Goal: Task Accomplishment & Management: Manage account settings

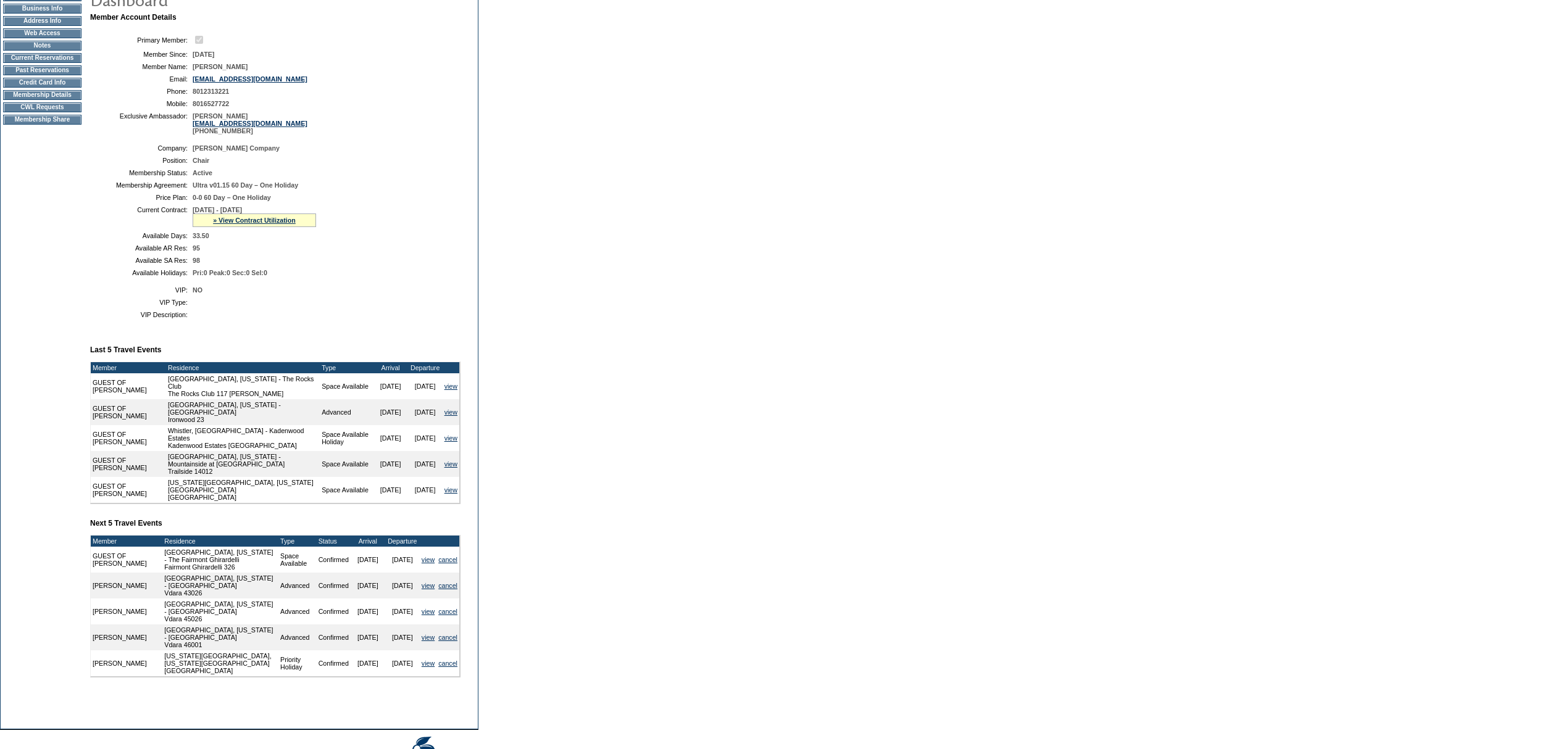
scroll to position [140, 0]
click at [248, 224] on link "» View Contract Utilization" at bounding box center [254, 220] width 83 height 7
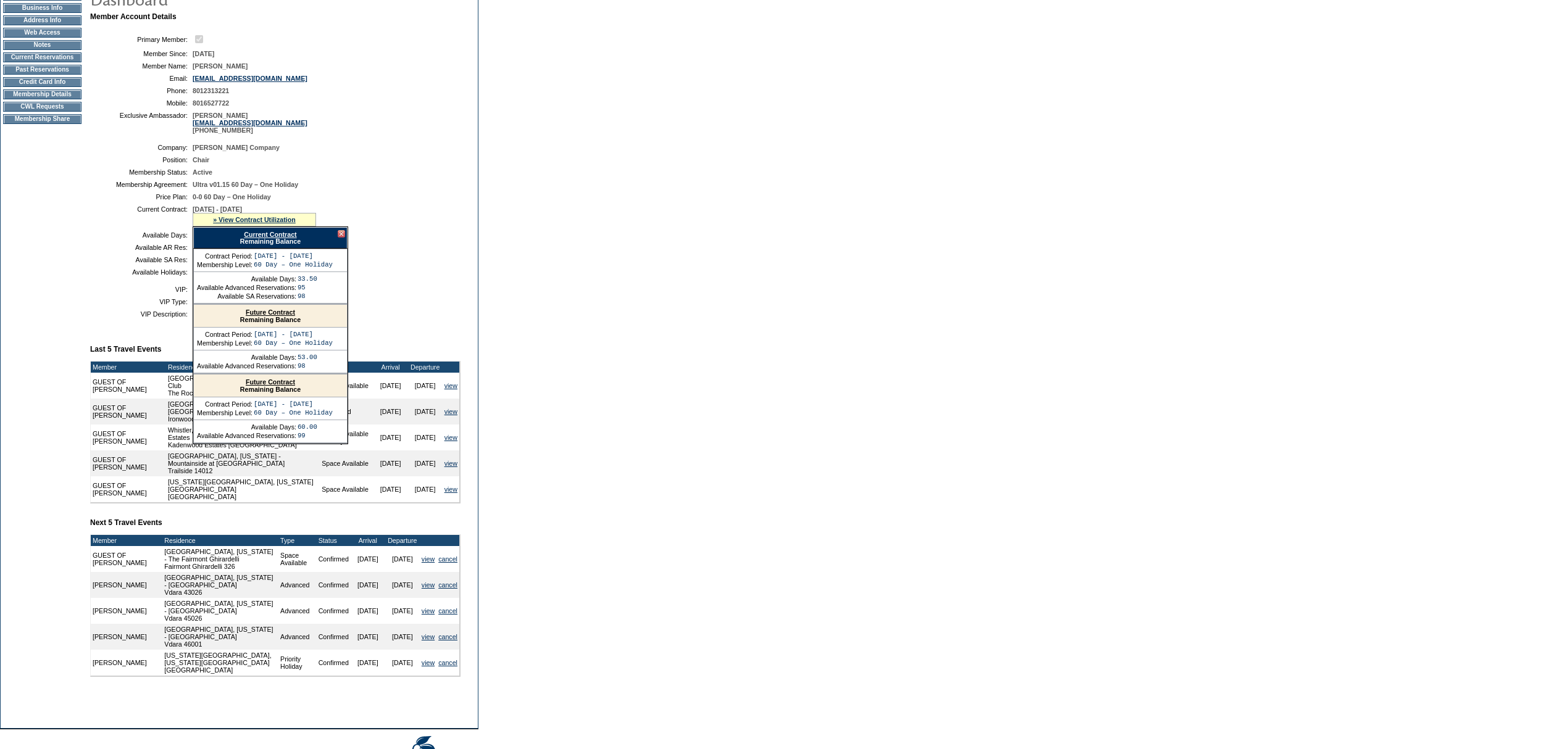
click at [257, 238] on link "Current Contract" at bounding box center [270, 234] width 53 height 7
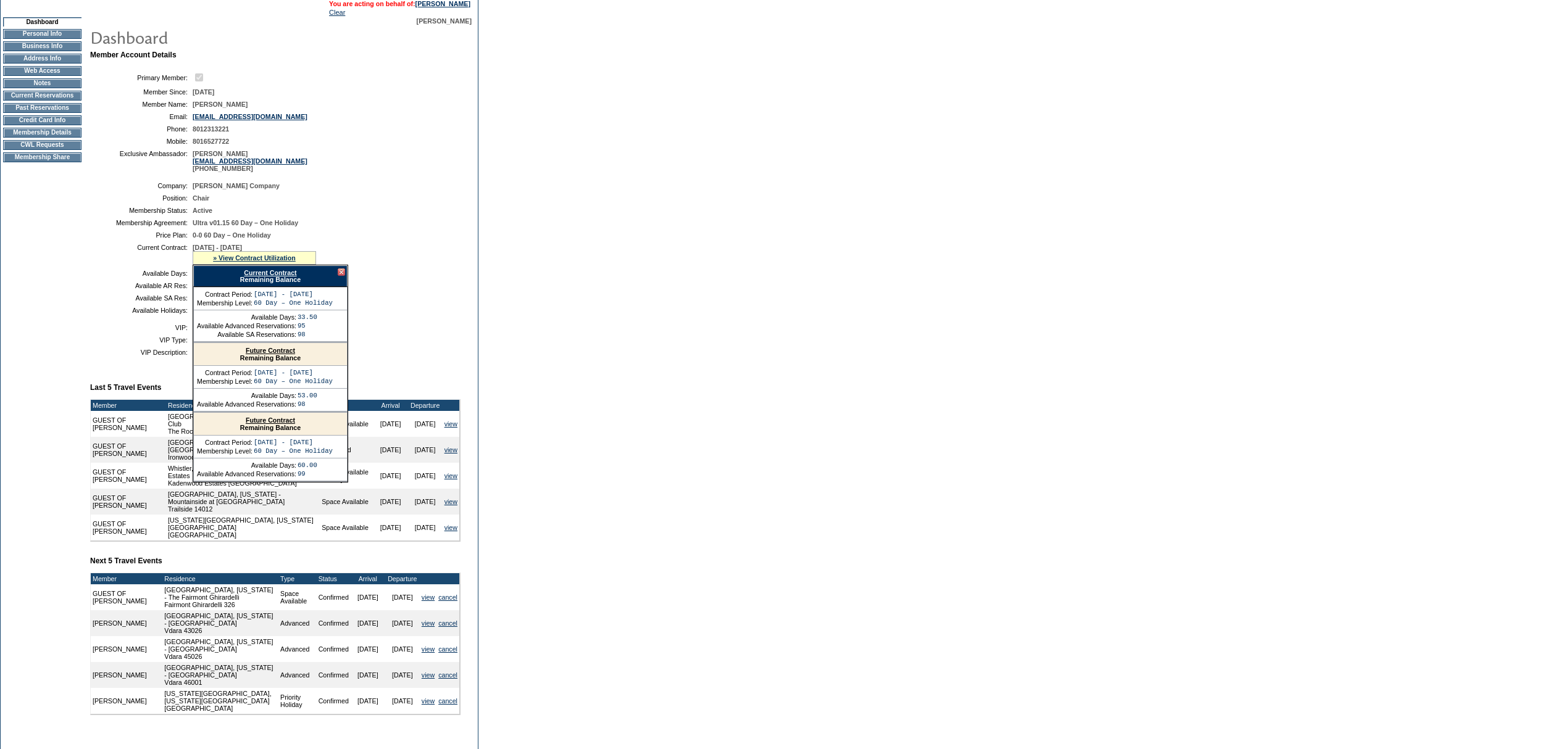
scroll to position [0, 0]
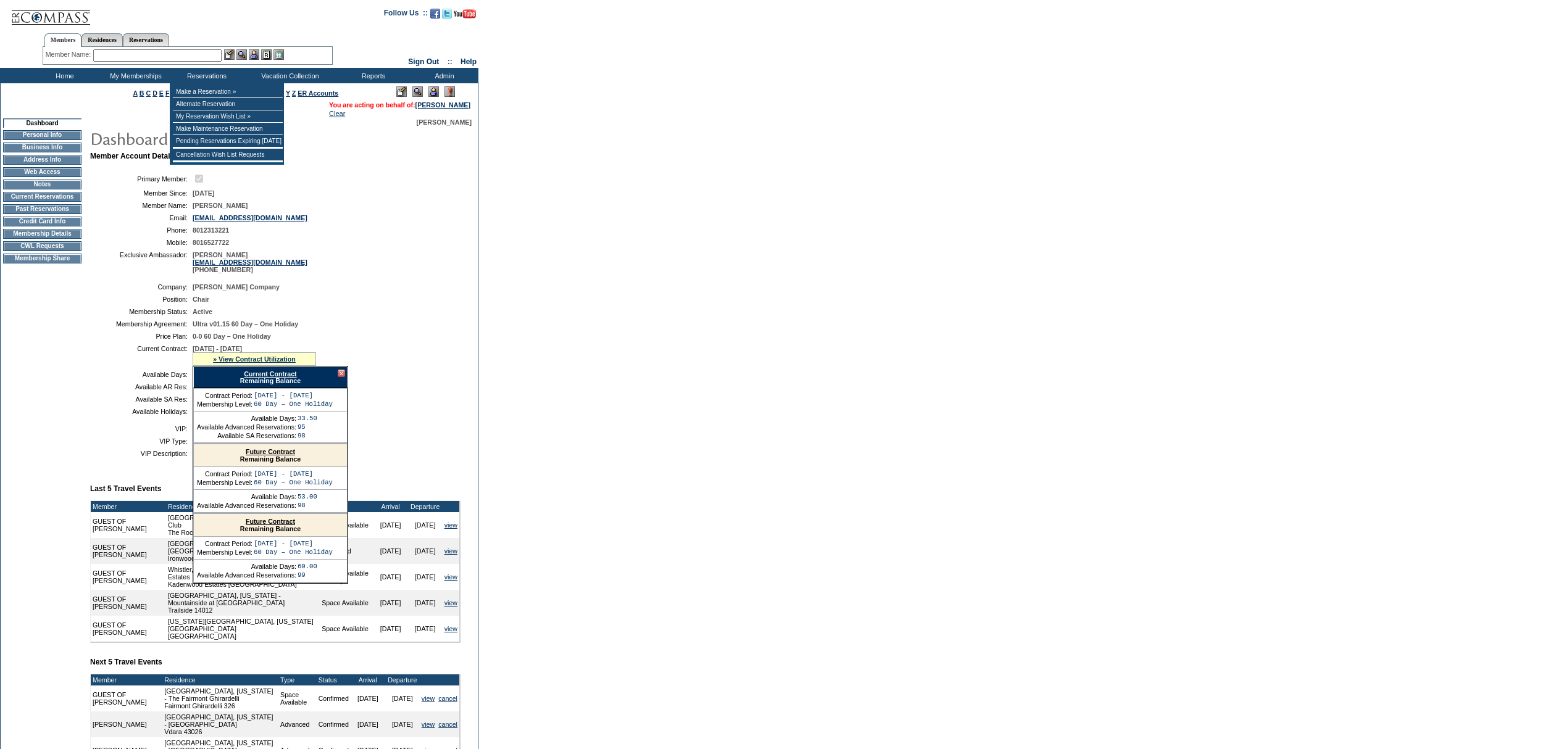
click at [181, 59] on input "text" at bounding box center [157, 55] width 128 height 12
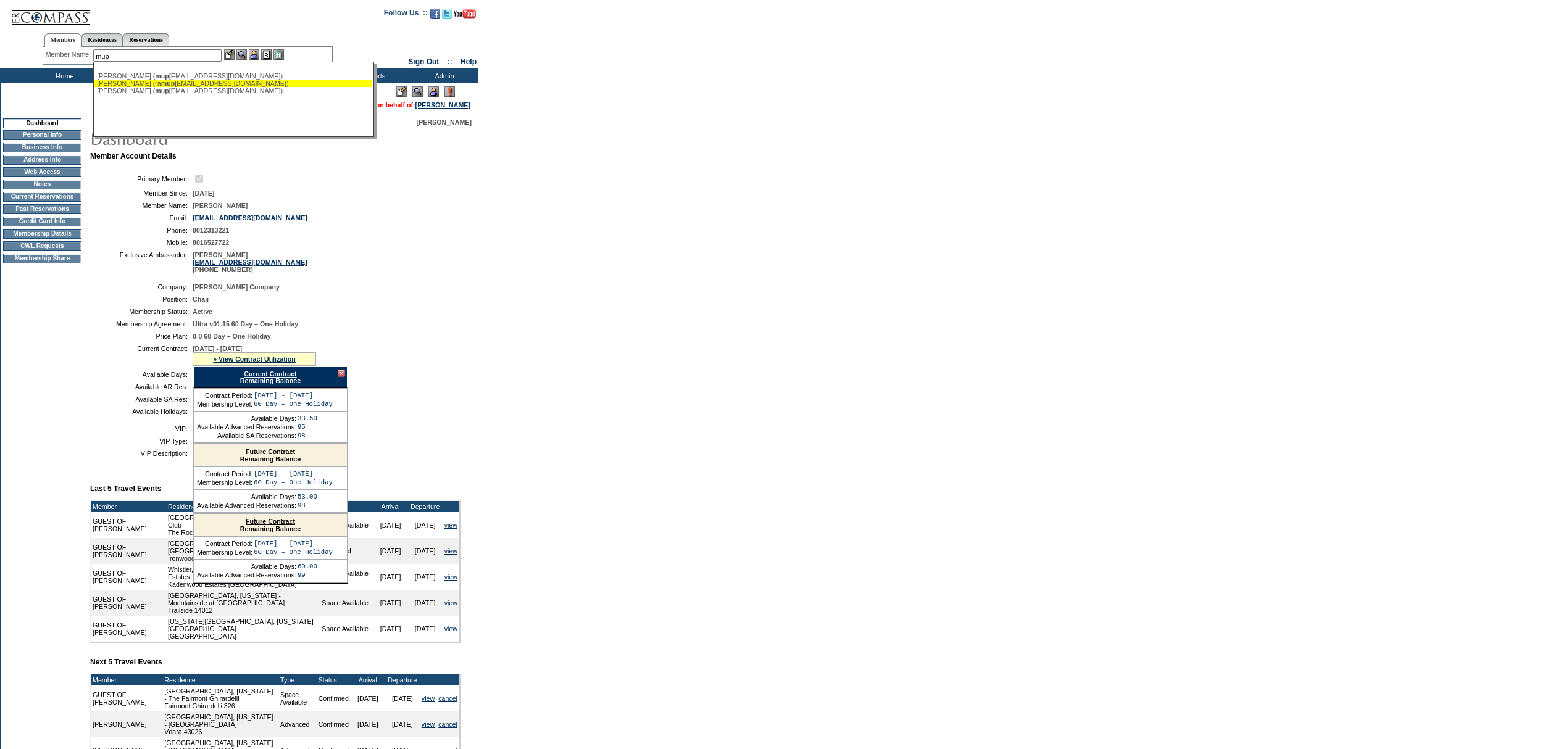
type input "mup"
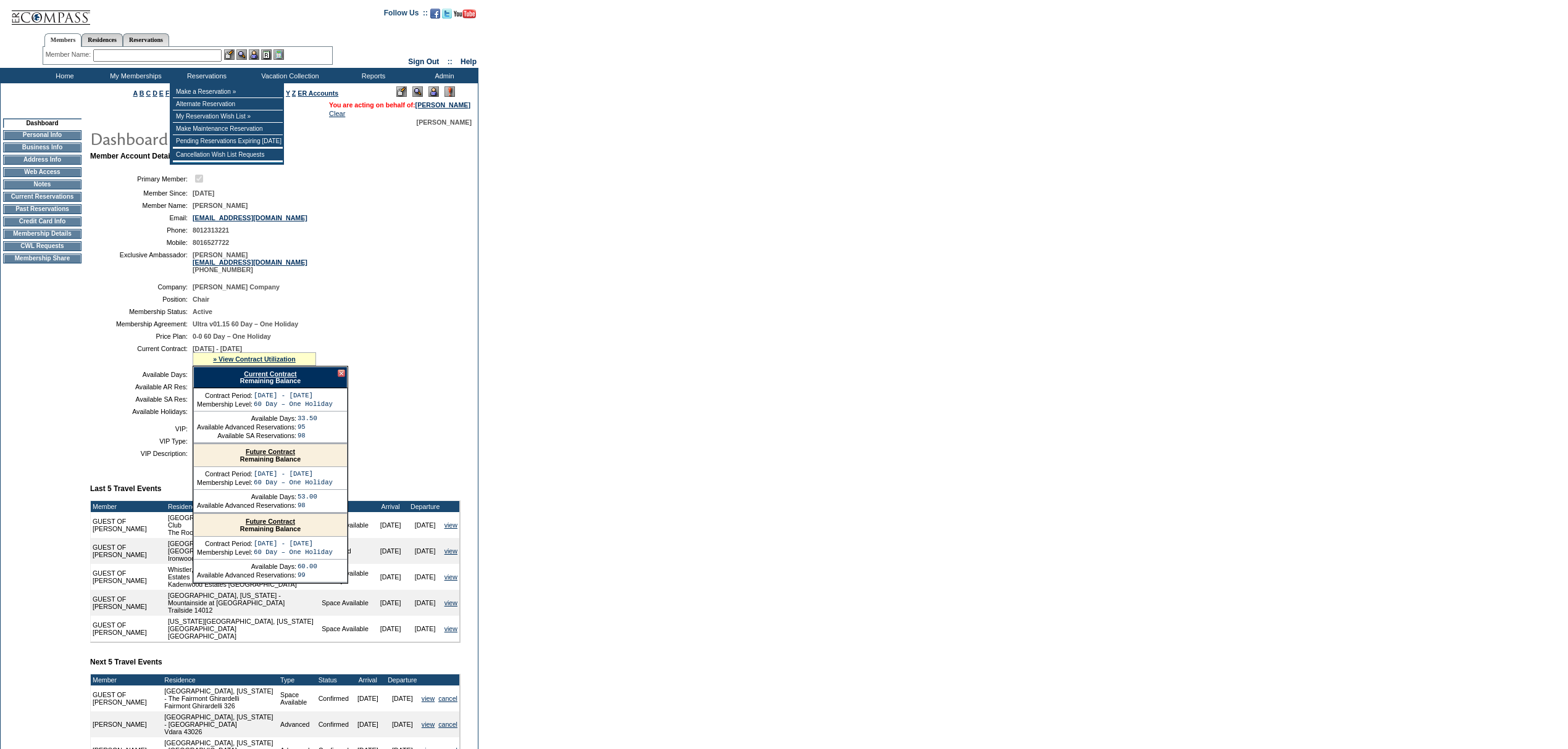
click at [195, 54] on input "text" at bounding box center [157, 55] width 128 height 12
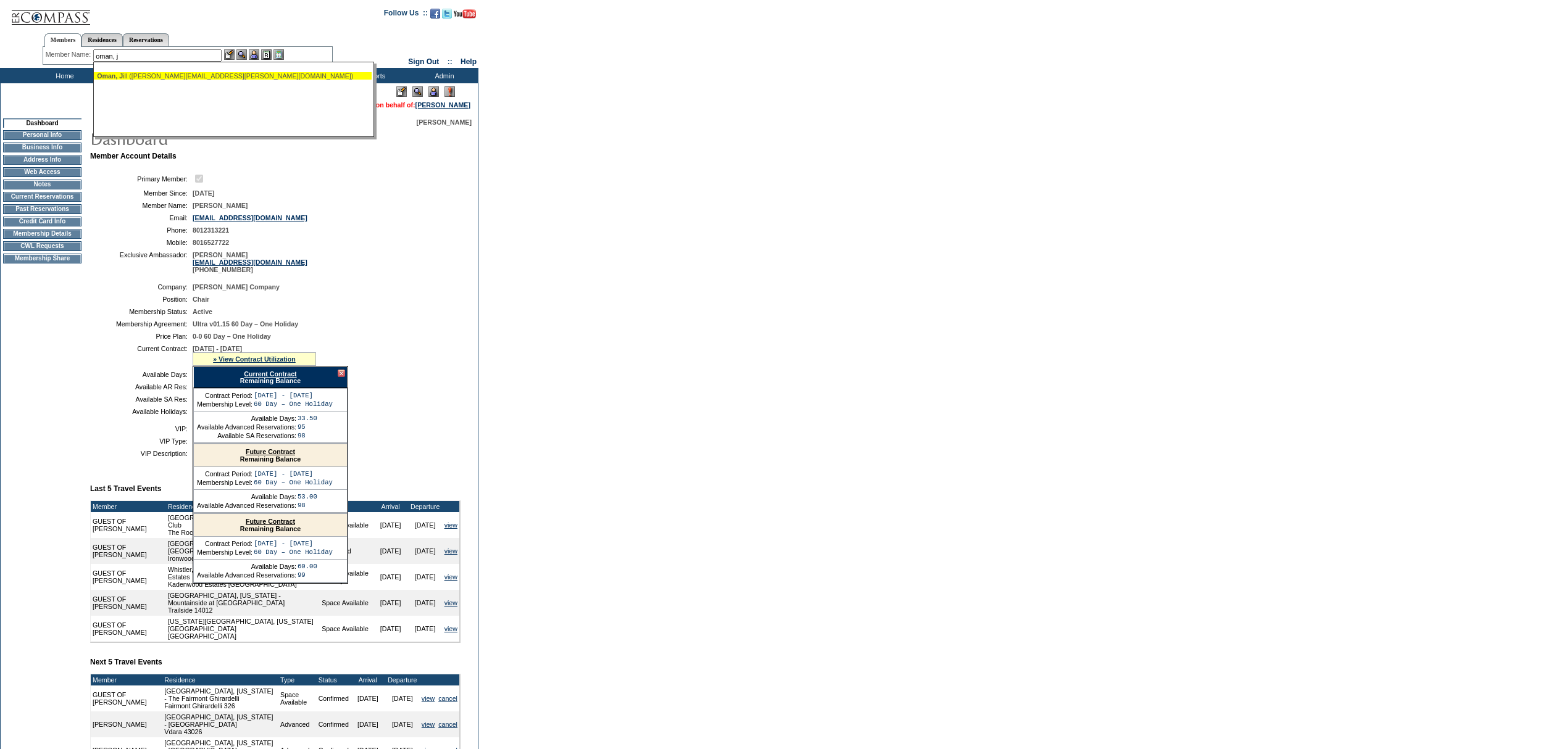
click at [184, 75] on div "Oman, J ill (jill.m.oman@gmail.com)" at bounding box center [233, 76] width 271 height 7
type input "Oman, Jill (jill.m.oman@gmail.com)"
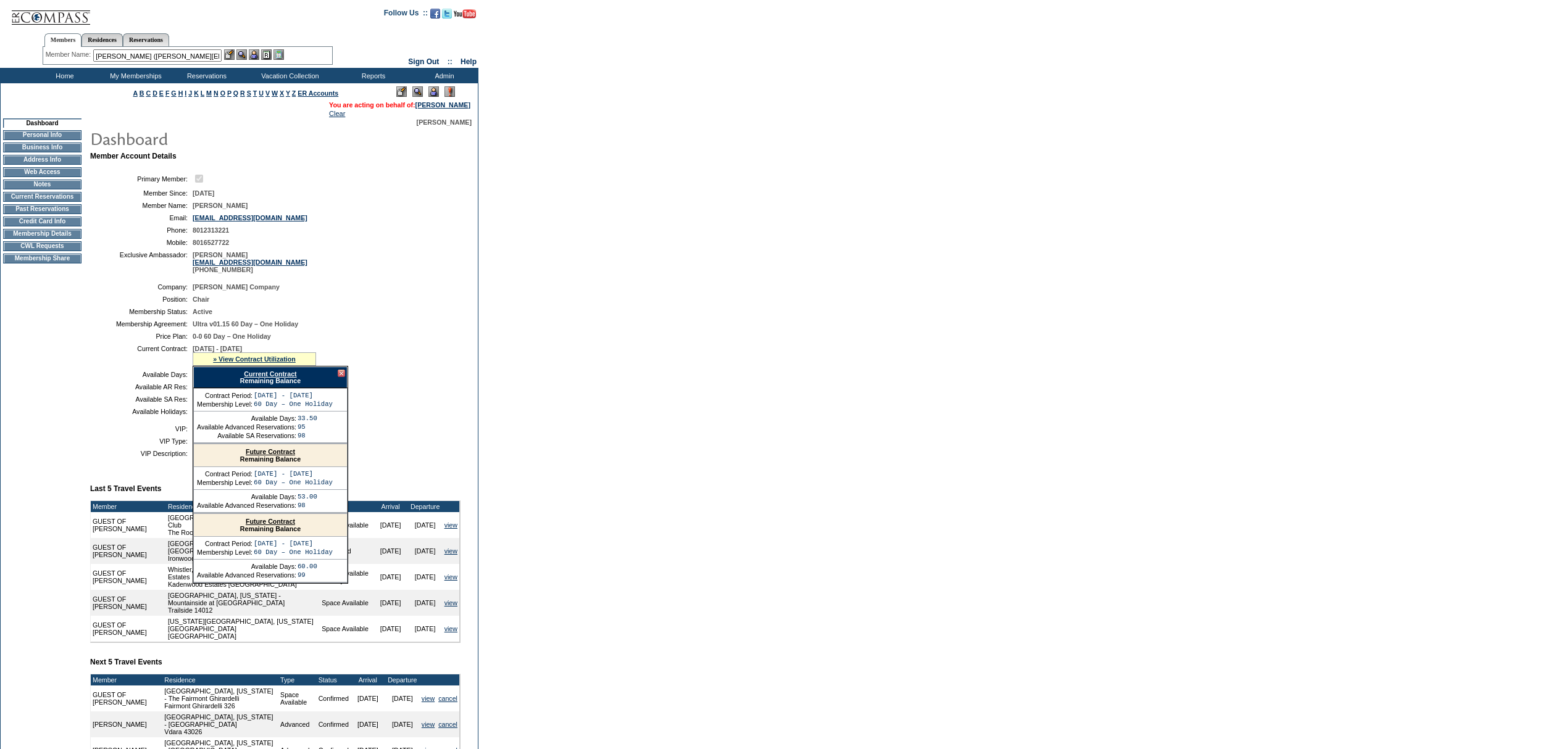
click at [253, 53] on img at bounding box center [253, 54] width 11 height 11
click at [239, 56] on img at bounding box center [241, 54] width 11 height 11
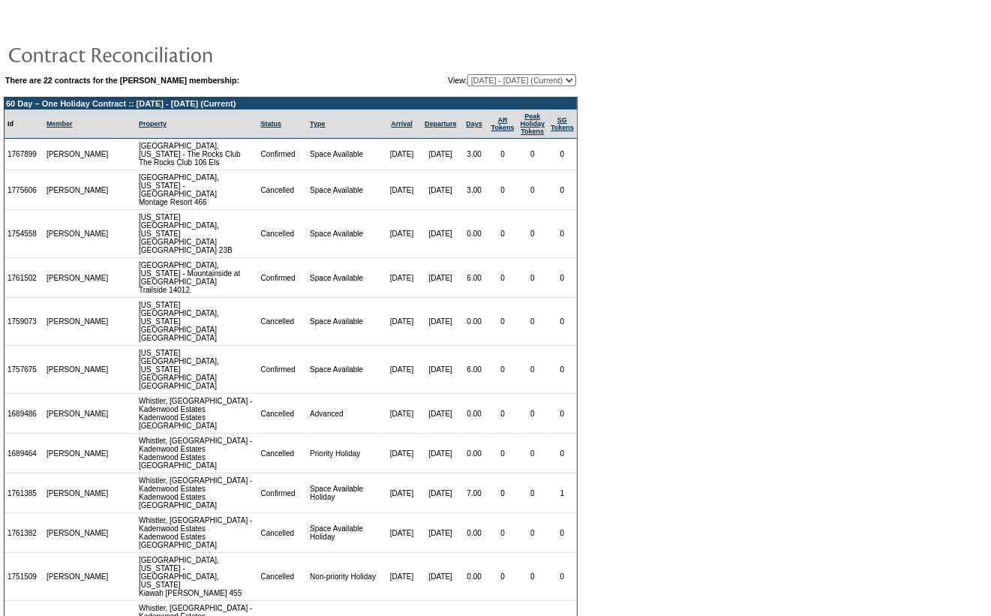
click at [479, 80] on select "[DATE] - [DATE] [DATE] - [DATE] [DATE] - [DATE] [DATE] - [DATE] [DATE] - [DATE]…" at bounding box center [522, 80] width 109 height 12
select select "138286"
click at [468, 74] on select "[DATE] - [DATE] [DATE] - [DATE] [DATE] - [DATE] [DATE] - [DATE] [DATE] - [DATE]…" at bounding box center [522, 80] width 109 height 12
